Goal: Task Accomplishment & Management: Use online tool/utility

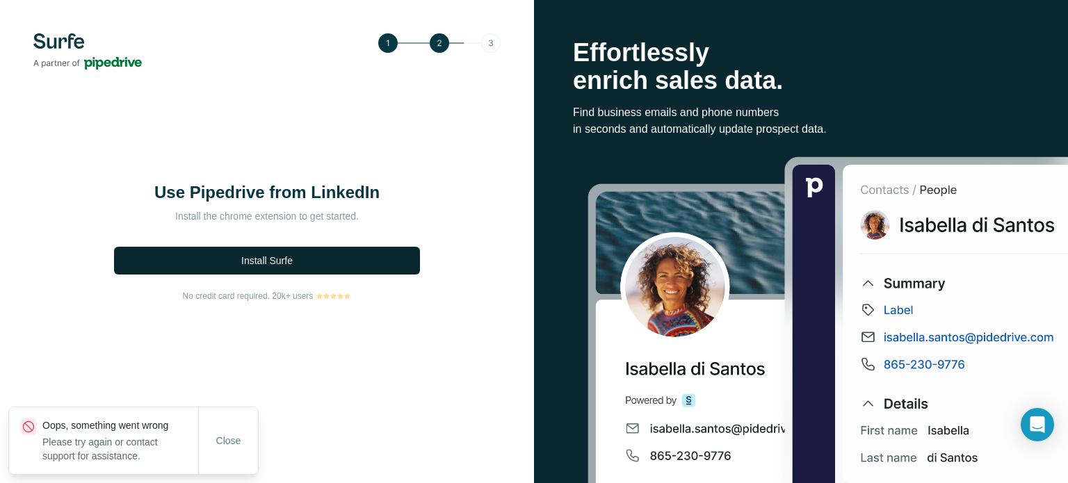
click at [288, 261] on span "Install Surfe" at bounding box center [266, 261] width 51 height 14
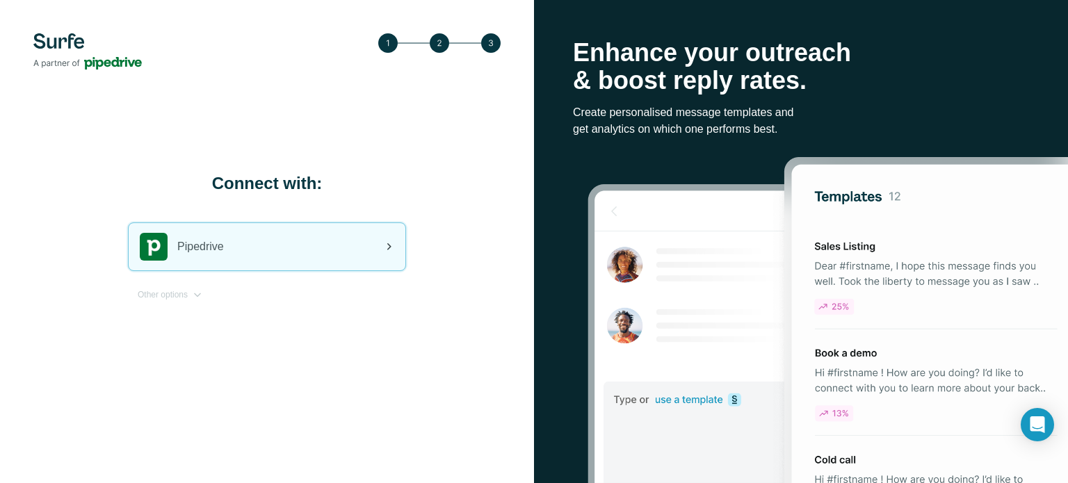
click at [346, 252] on div "Pipedrive" at bounding box center [267, 246] width 277 height 47
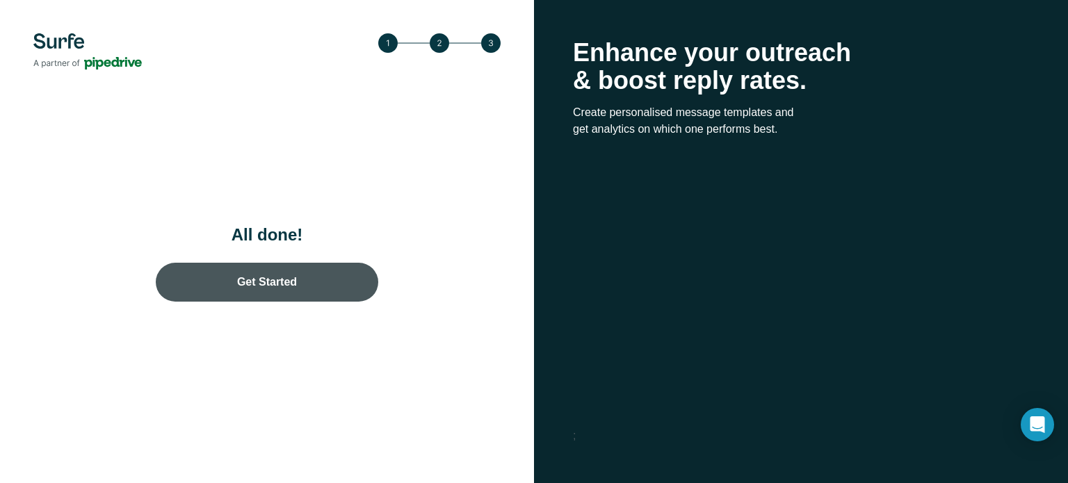
click at [286, 285] on link "Get Started" at bounding box center [267, 282] width 222 height 39
